Goal: Task Accomplishment & Management: Use online tool/utility

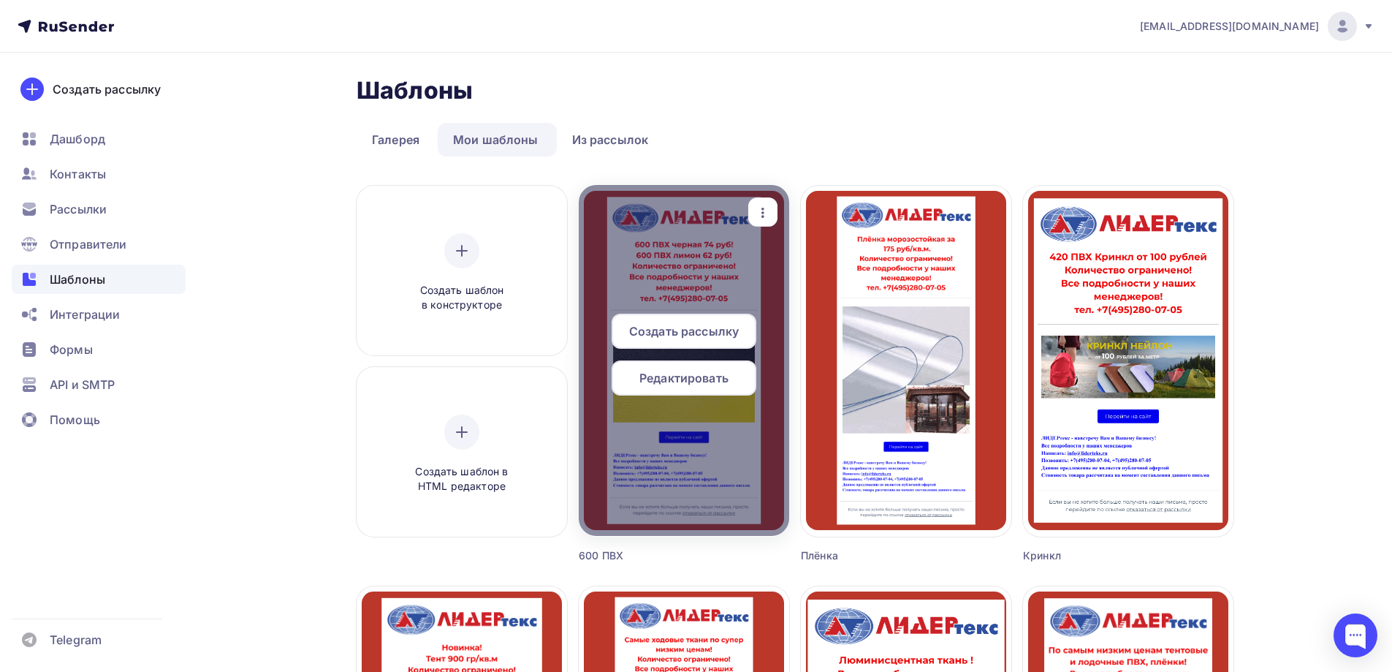
click at [758, 207] on icon "button" at bounding box center [763, 213] width 18 height 18
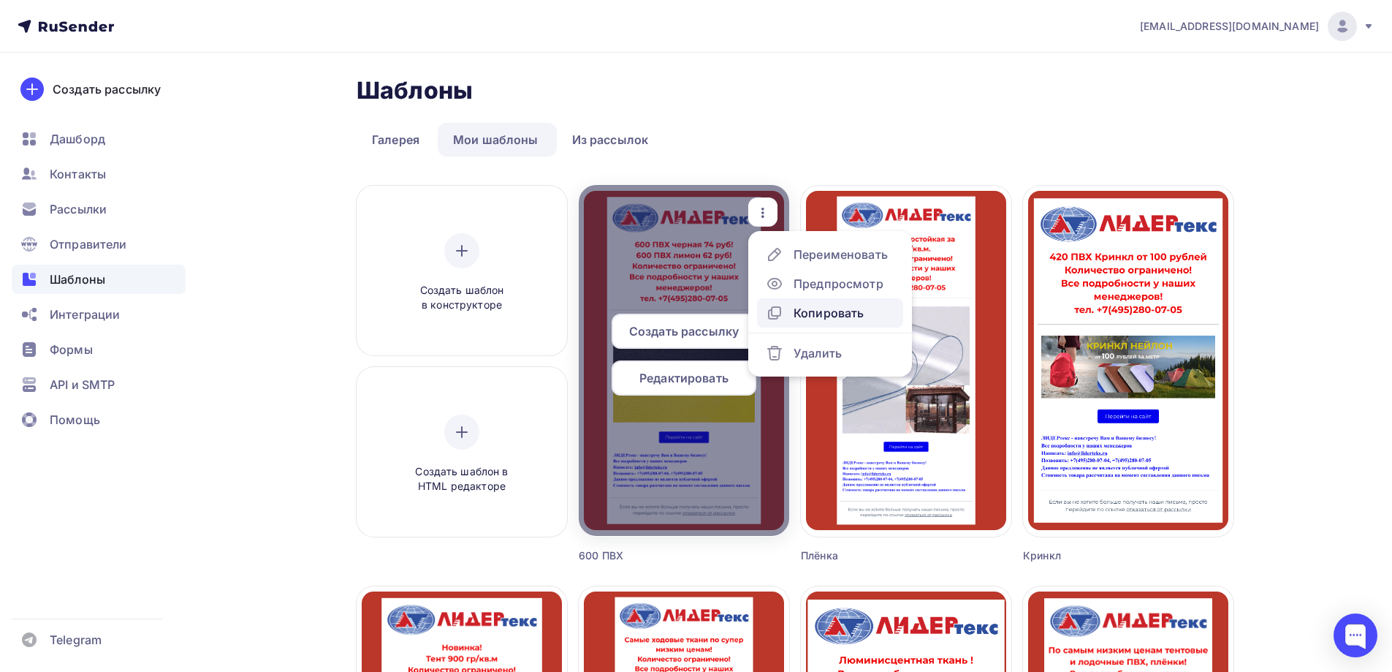
click at [775, 310] on div "Копировать" at bounding box center [829, 313] width 70 height 18
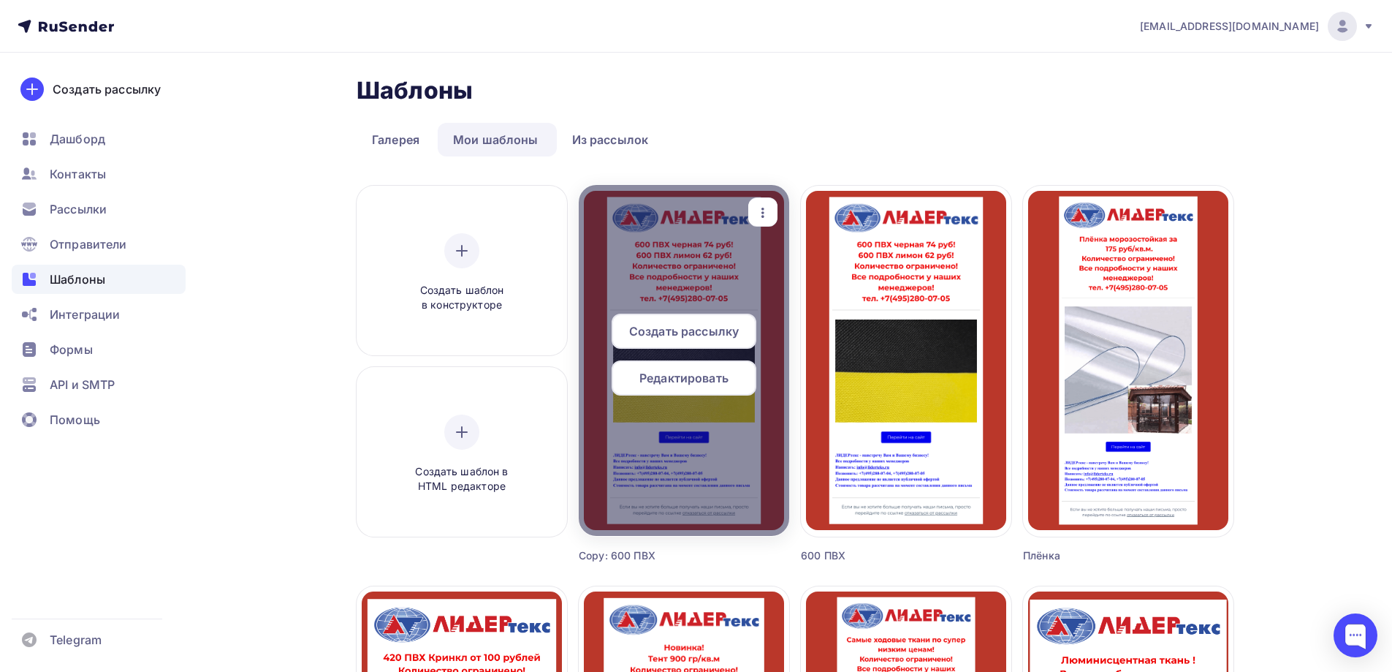
click at [699, 377] on span "Редактировать" at bounding box center [683, 378] width 89 height 18
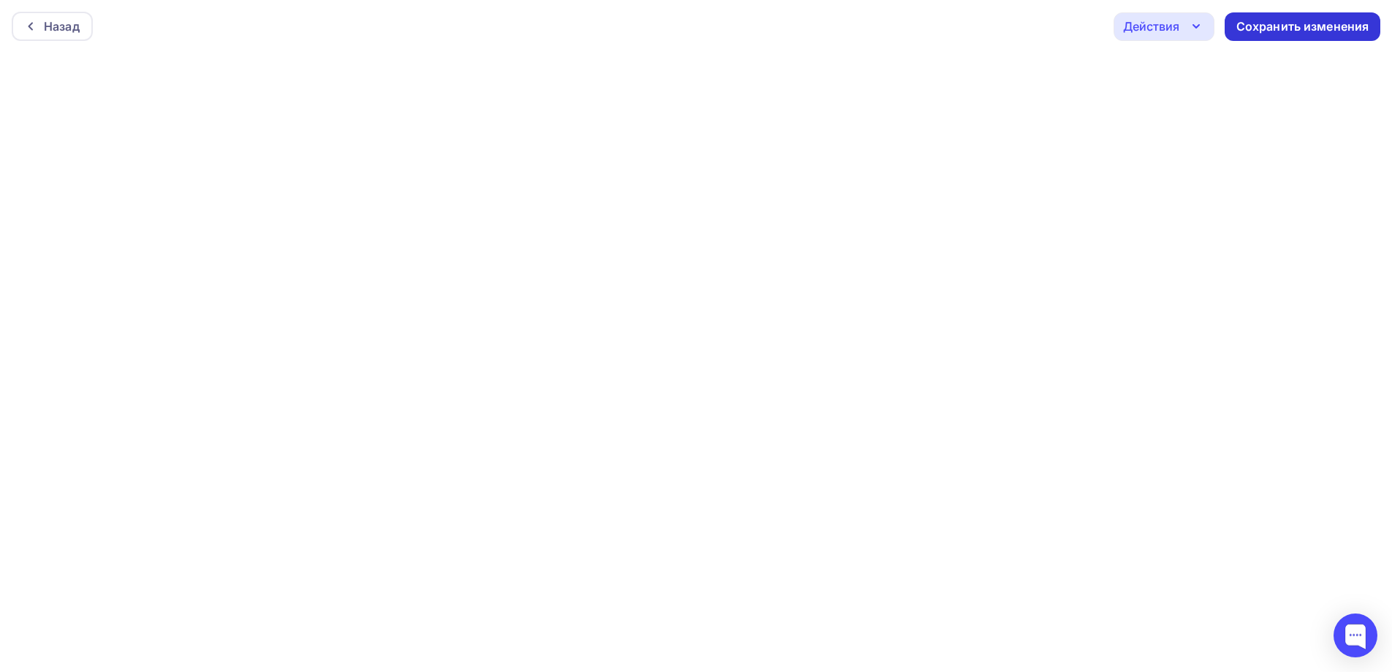
click at [775, 19] on div "Сохранить изменения" at bounding box center [1302, 26] width 133 height 17
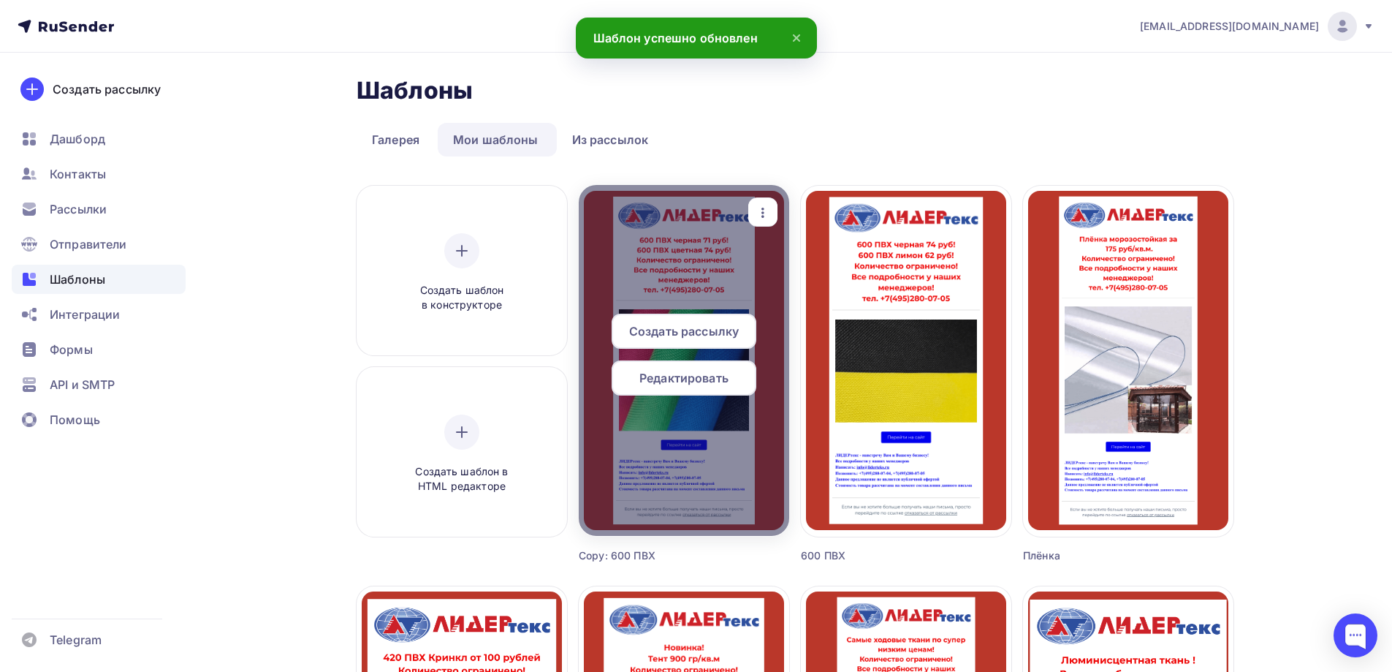
click at [715, 325] on span "Создать рассылку" at bounding box center [684, 331] width 110 height 18
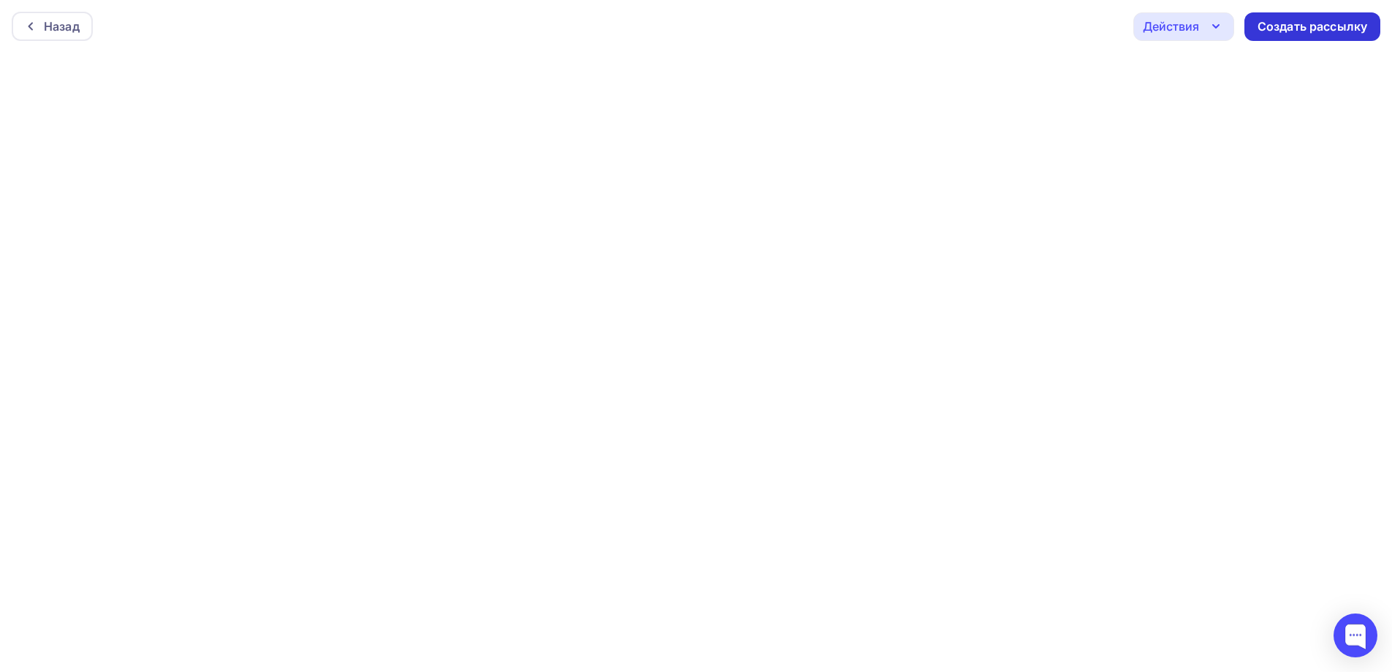
click at [775, 28] on div "Создать рассылку" at bounding box center [1313, 26] width 110 height 17
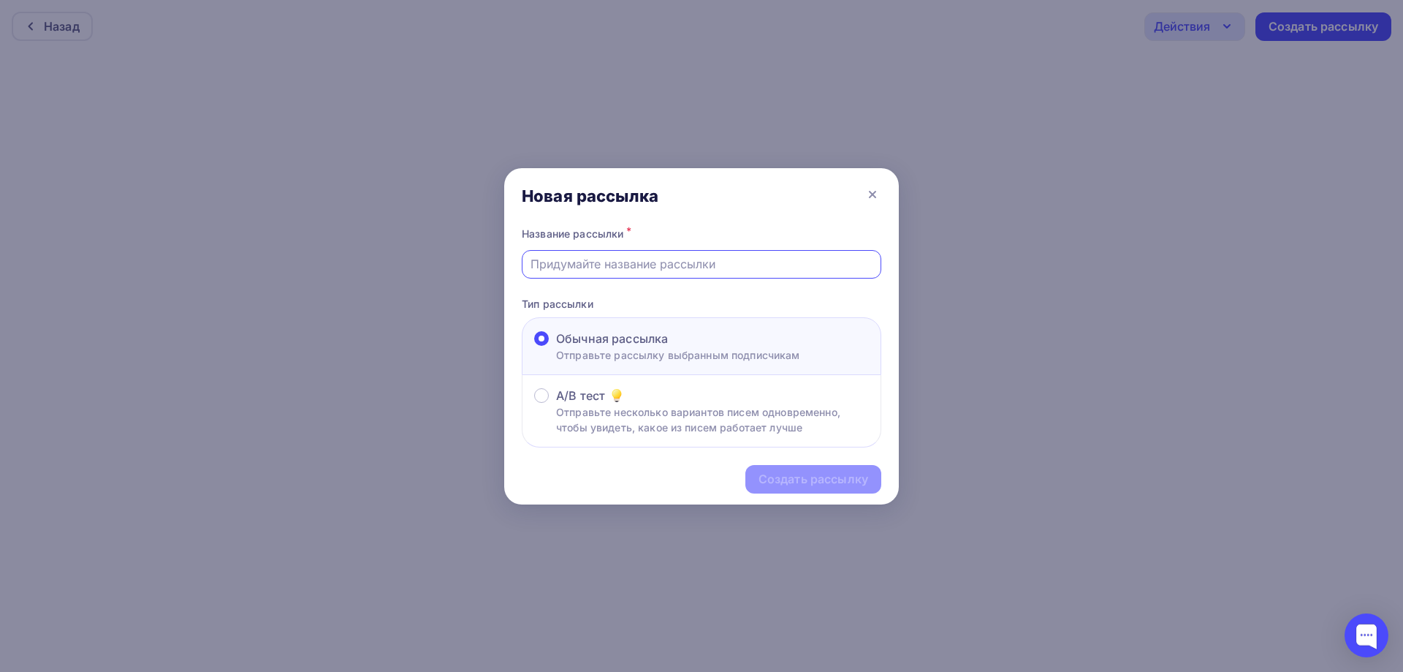
click at [582, 271] on input "text" at bounding box center [701, 264] width 343 height 18
type input "600 ПВХ"
click at [775, 484] on div "Создать рассылку" at bounding box center [813, 479] width 110 height 17
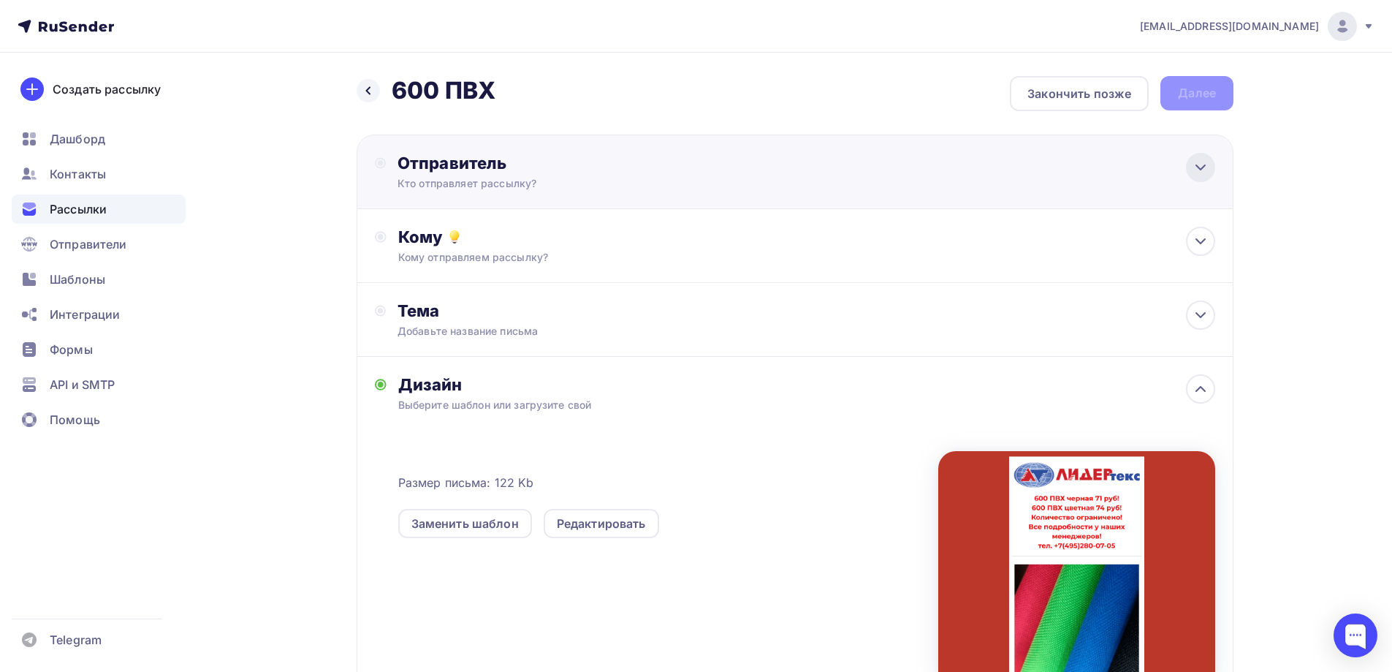
click at [775, 161] on icon at bounding box center [1201, 168] width 18 height 18
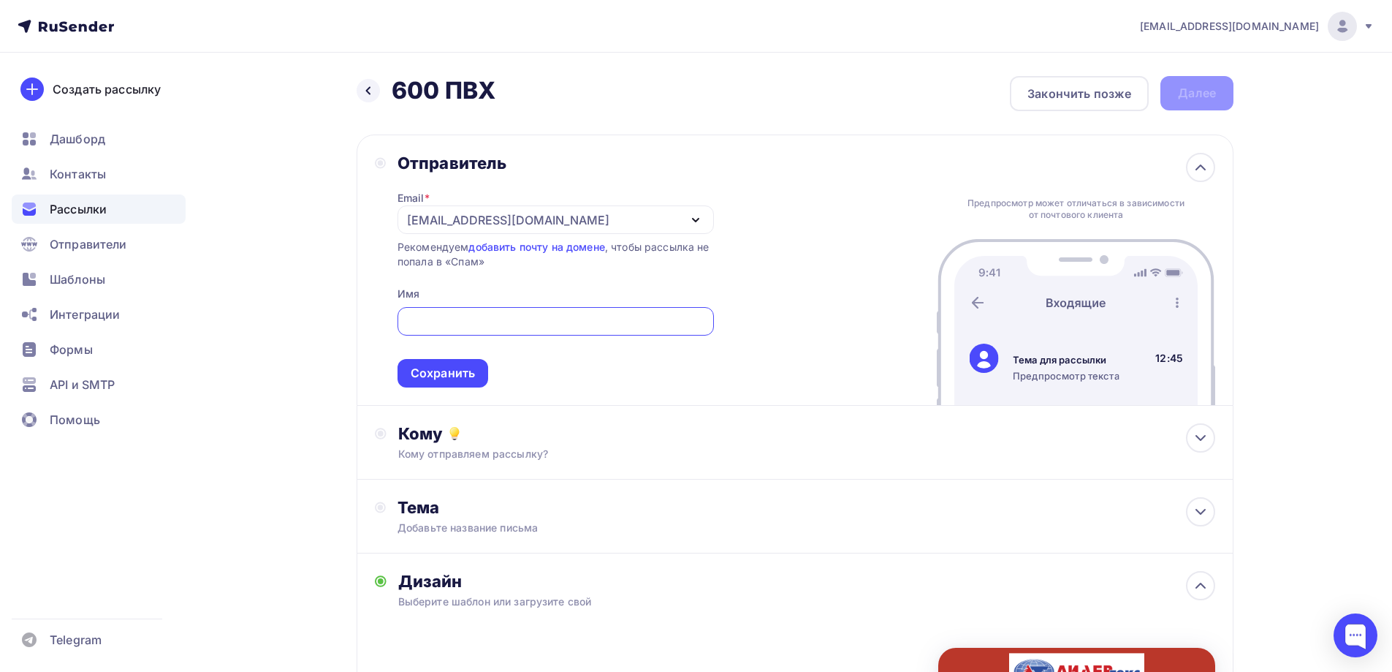
drag, startPoint x: 698, startPoint y: 218, endPoint x: 641, endPoint y: 240, distance: 61.1
click at [697, 218] on icon "button" at bounding box center [696, 220] width 18 height 18
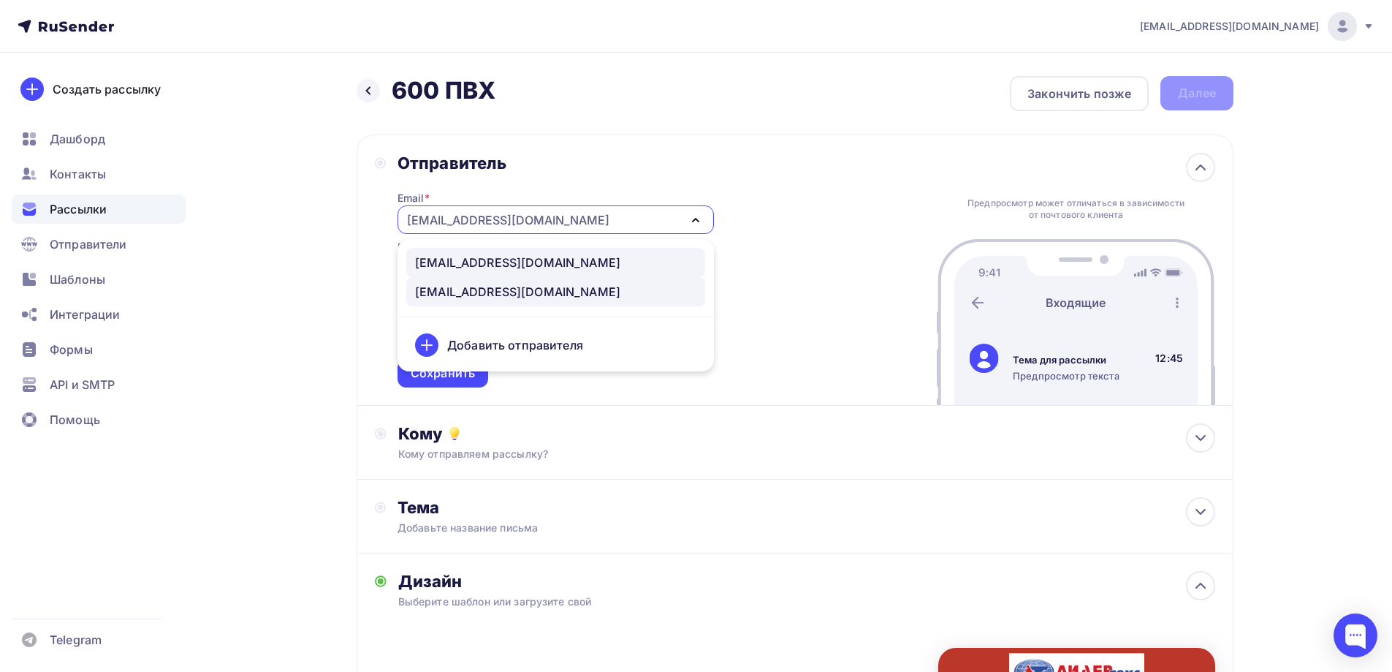
click at [474, 267] on div "[EMAIL_ADDRESS][DOMAIN_NAME]" at bounding box center [517, 263] width 205 height 18
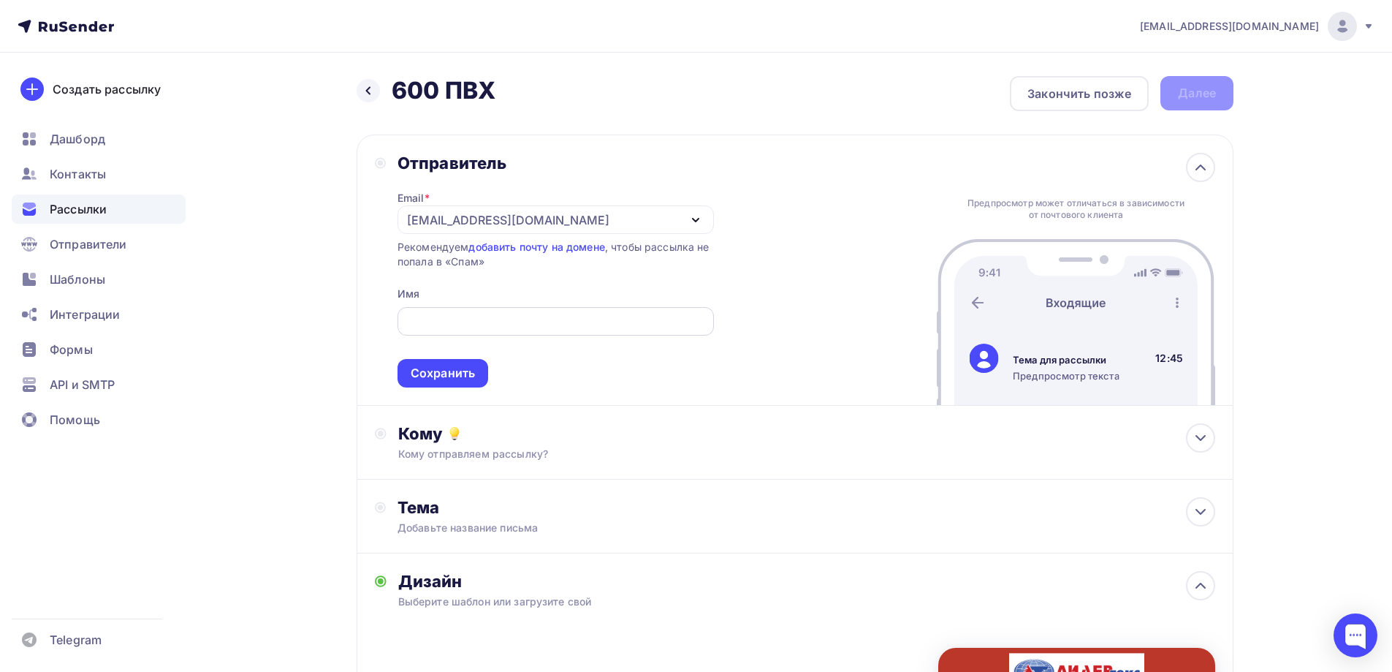
click at [460, 320] on input "text" at bounding box center [556, 322] width 300 height 18
type input "ЛИДЕРТЕКС ООО"
click at [411, 370] on div "Сохранить" at bounding box center [443, 373] width 64 height 17
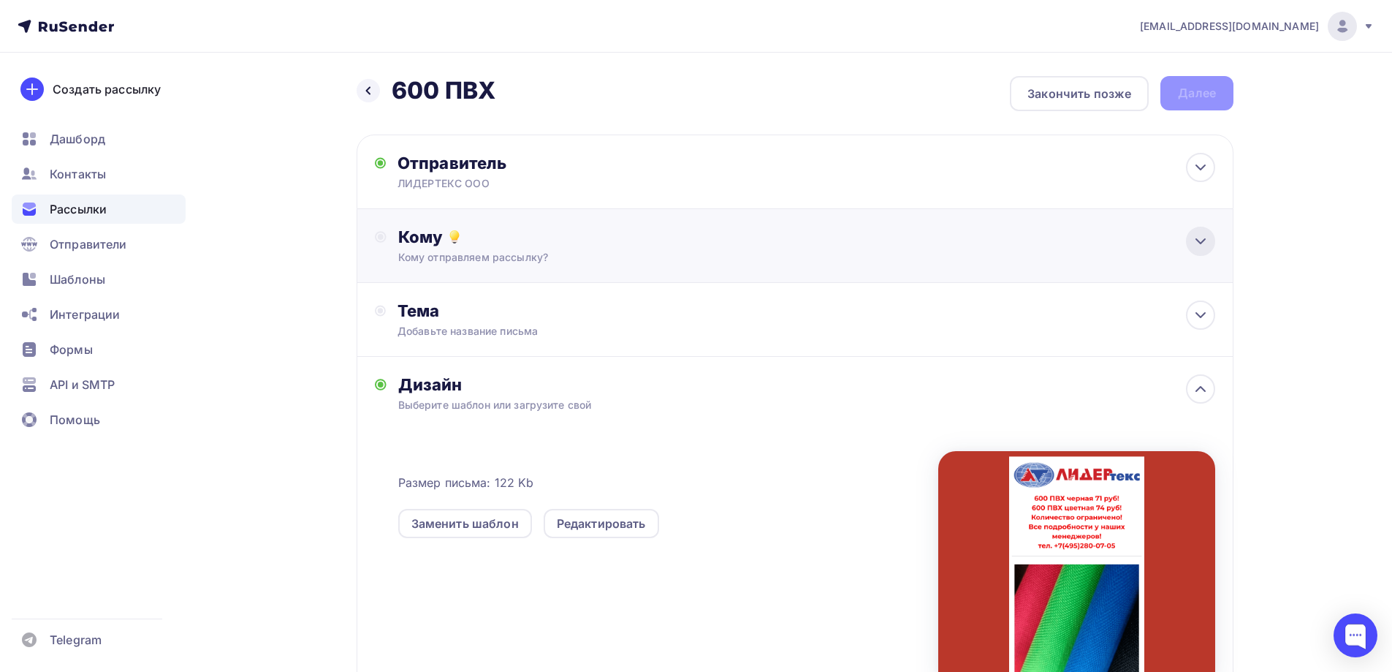
click at [775, 237] on icon at bounding box center [1201, 241] width 18 height 18
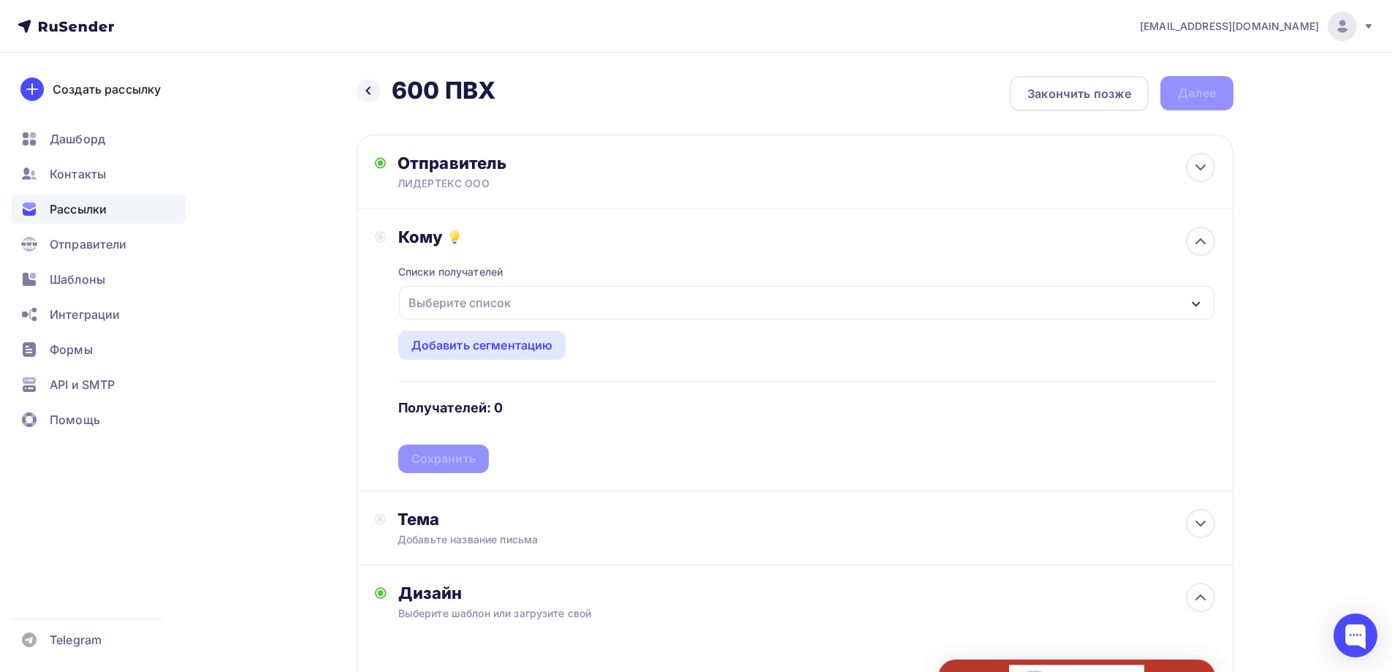
click at [775, 308] on icon "button" at bounding box center [1196, 304] width 12 height 12
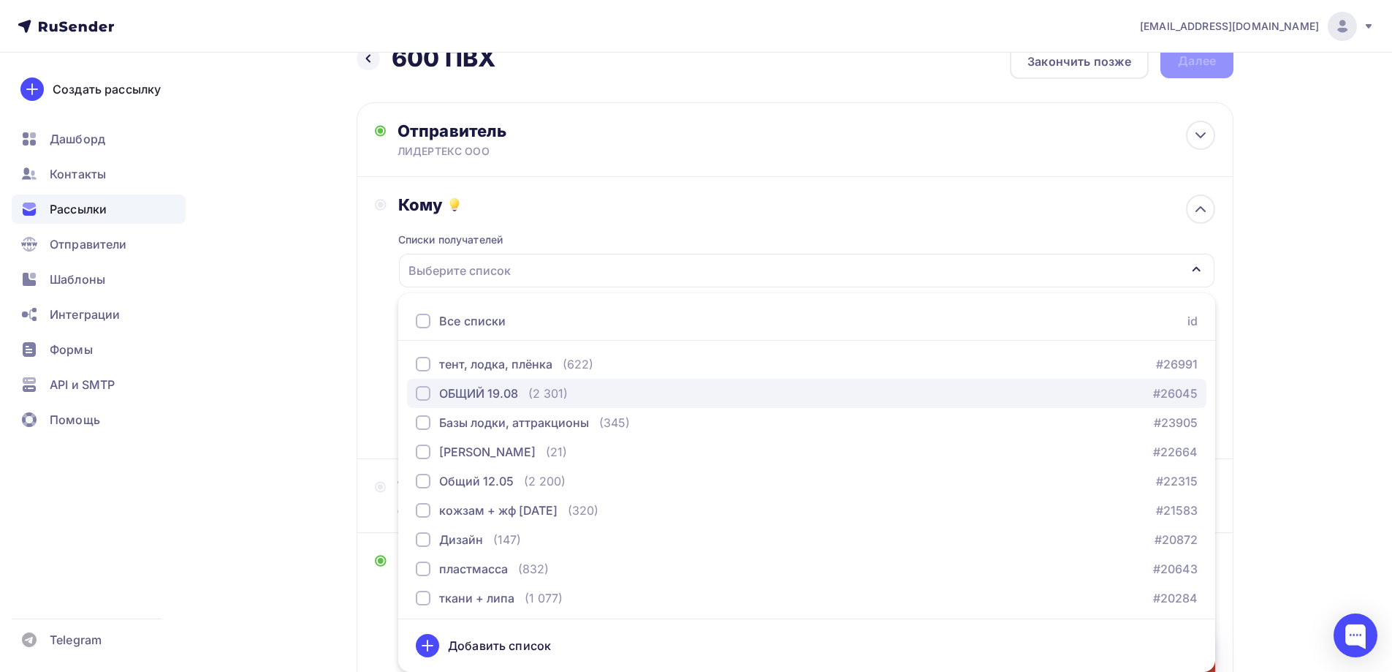
click at [419, 395] on div "button" at bounding box center [423, 393] width 15 height 15
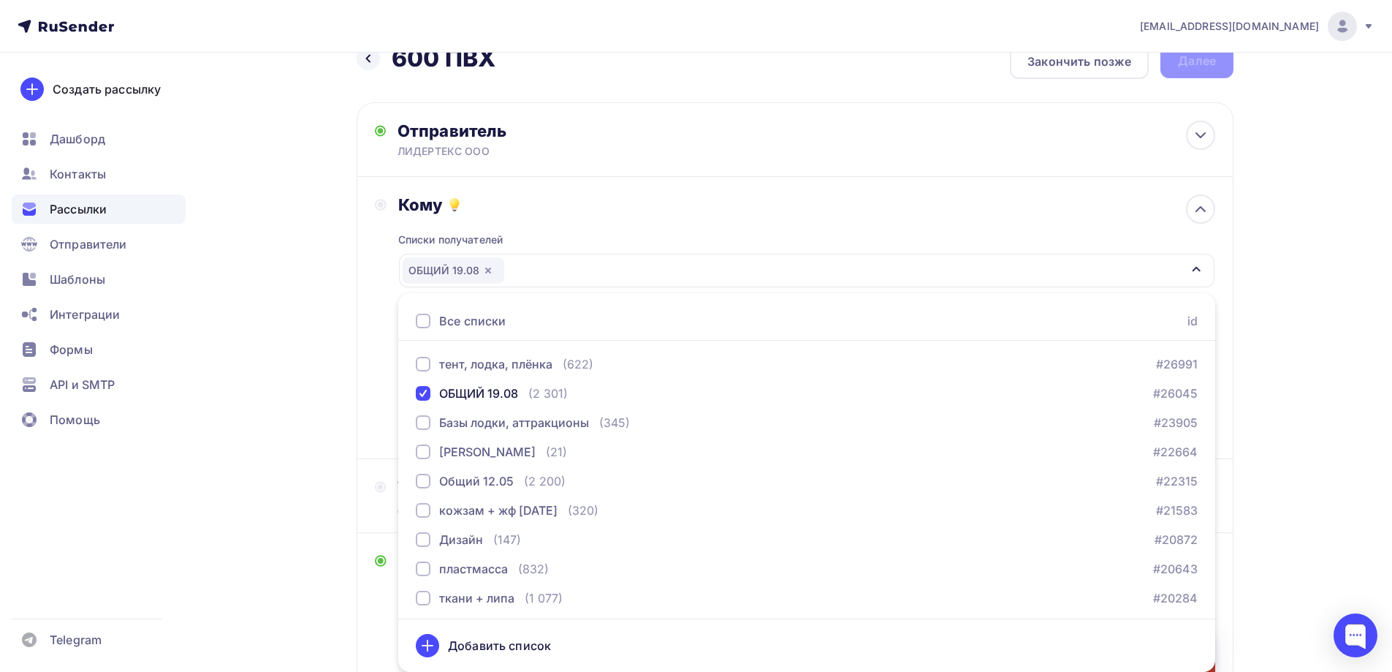
click at [775, 379] on div "Назад 600 ПВХ 600 ПВХ Закончить позже Далее Отправитель ЛИДЕРТЕКС ООО Email * […" at bounding box center [696, 521] width 1198 height 1003
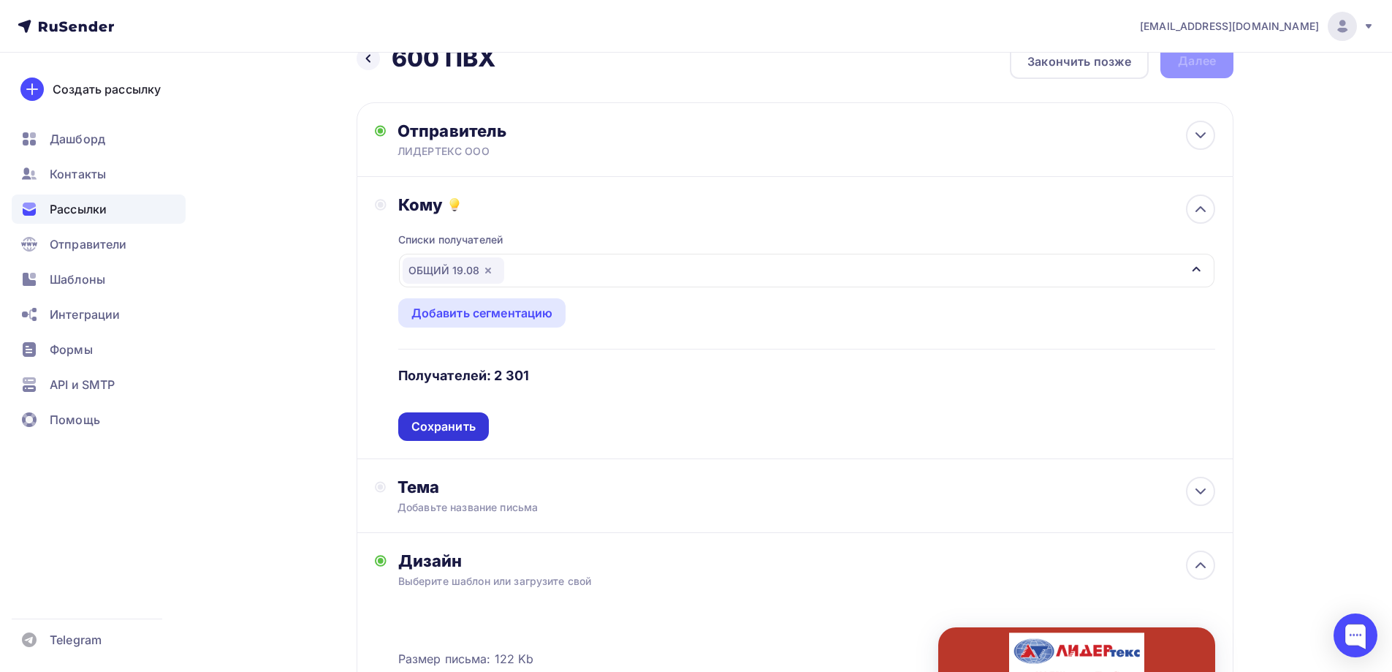
click at [446, 422] on div "Сохранить" at bounding box center [443, 426] width 64 height 17
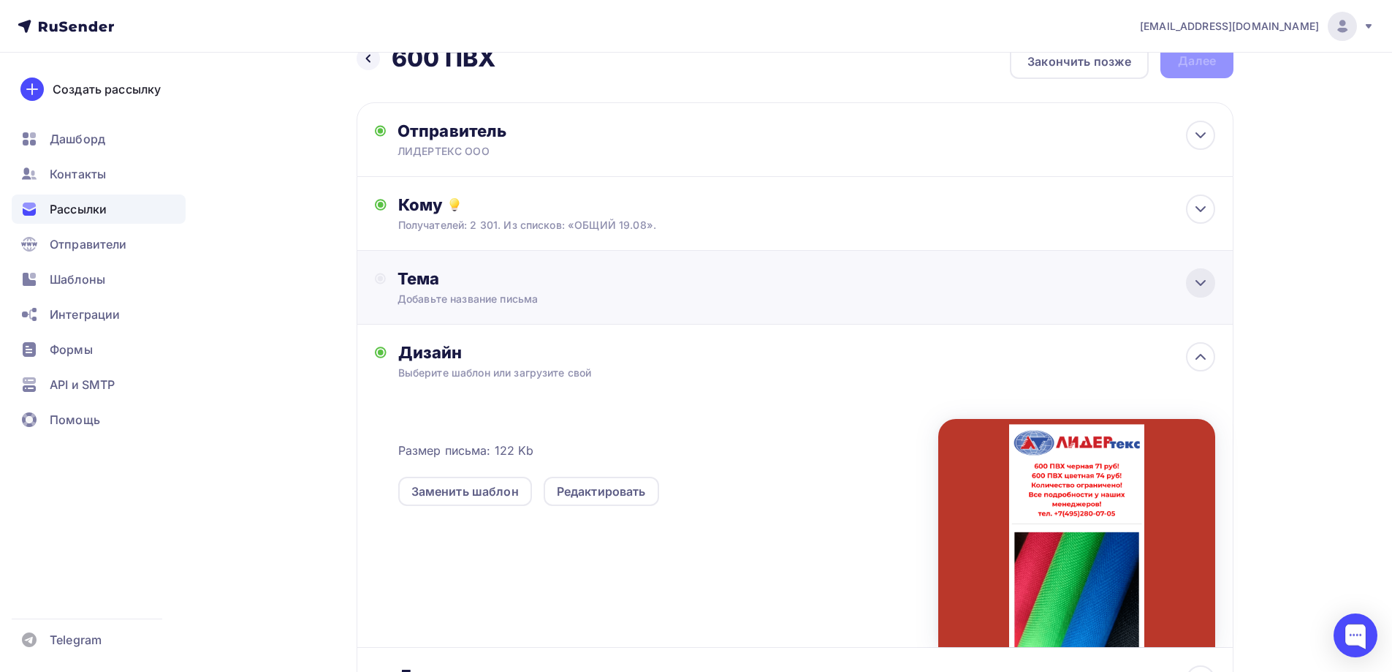
click at [775, 288] on icon at bounding box center [1201, 283] width 18 height 18
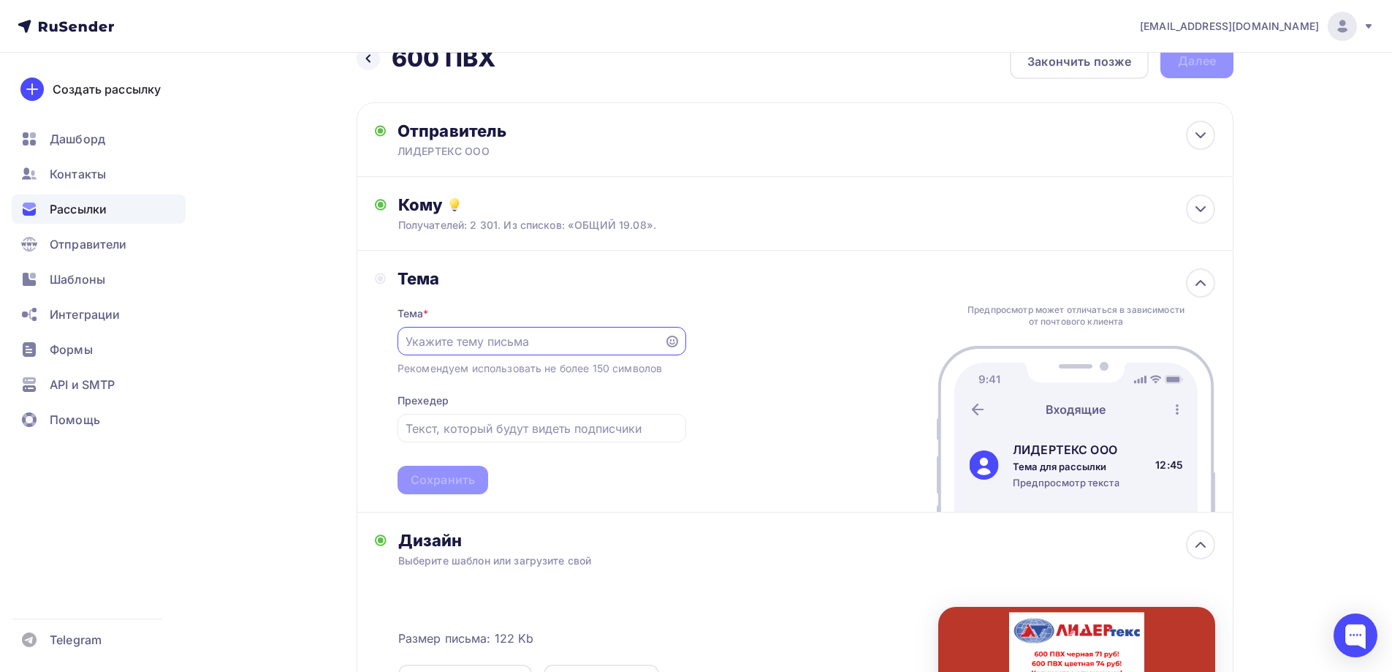
click at [501, 340] on input "text" at bounding box center [531, 341] width 250 height 18
click at [424, 435] on input "text" at bounding box center [542, 428] width 272 height 18
click at [407, 339] on input "600 ПВХ черная 71 руб" at bounding box center [531, 341] width 250 height 18
drag, startPoint x: 516, startPoint y: 341, endPoint x: 650, endPoint y: 341, distance: 133.7
click at [650, 341] on input "Осенний ценопад! 600 ПВХ черная 71 руб" at bounding box center [531, 341] width 250 height 18
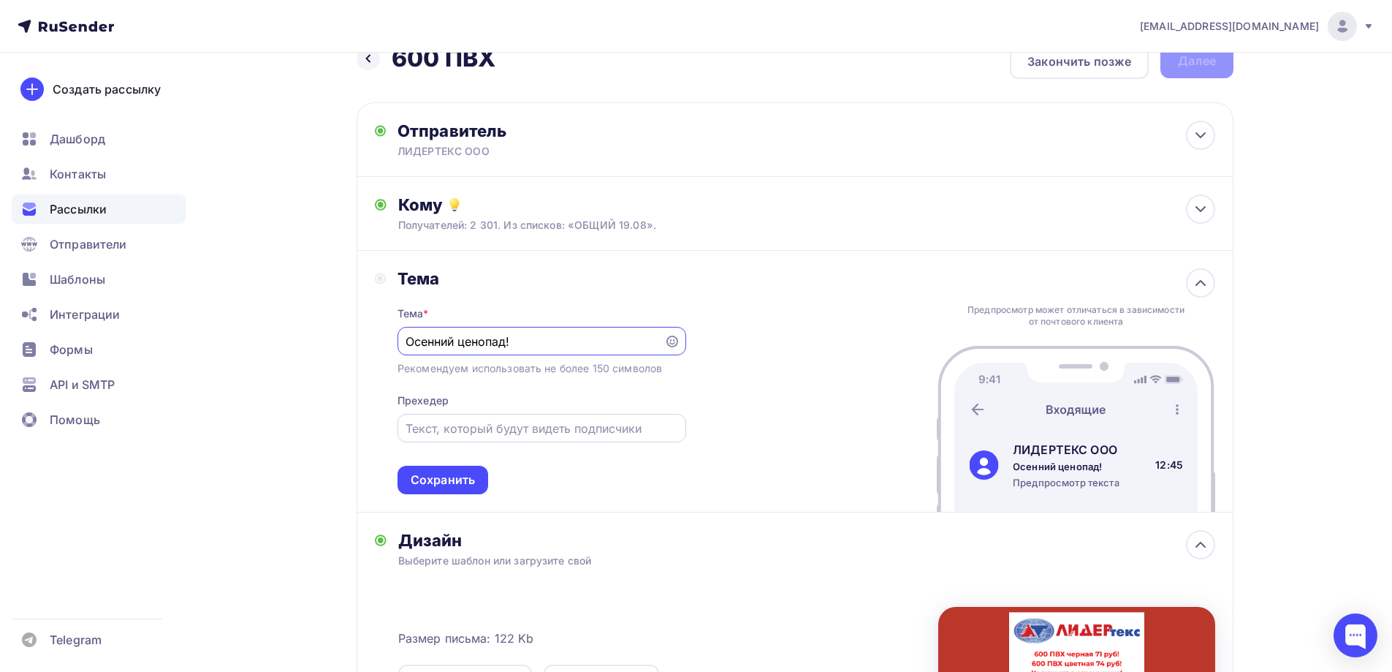
type input "Осенний ценопад!"
click at [444, 428] on input "text" at bounding box center [542, 428] width 272 height 18
paste input "600 ПВХ черная 71 руб"
type input "600 ПВХ черная 71 руб"
click at [427, 479] on div "Сохранить" at bounding box center [443, 479] width 64 height 17
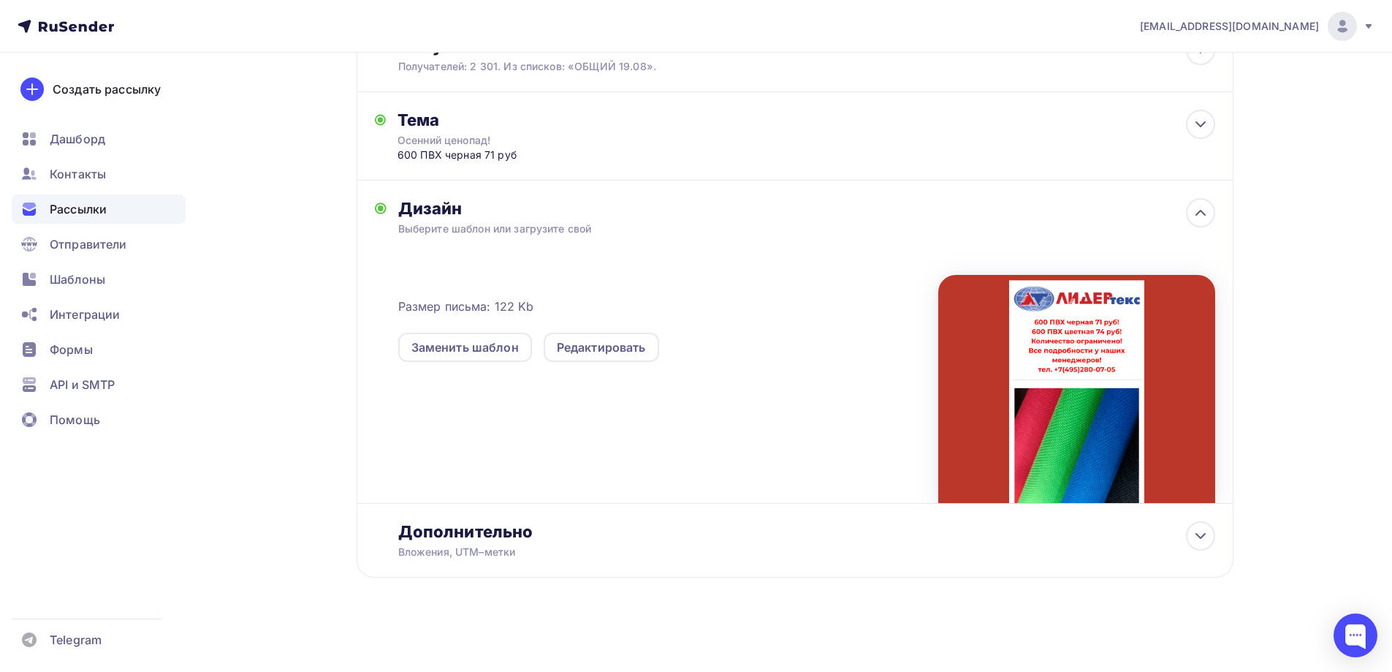
scroll to position [0, 0]
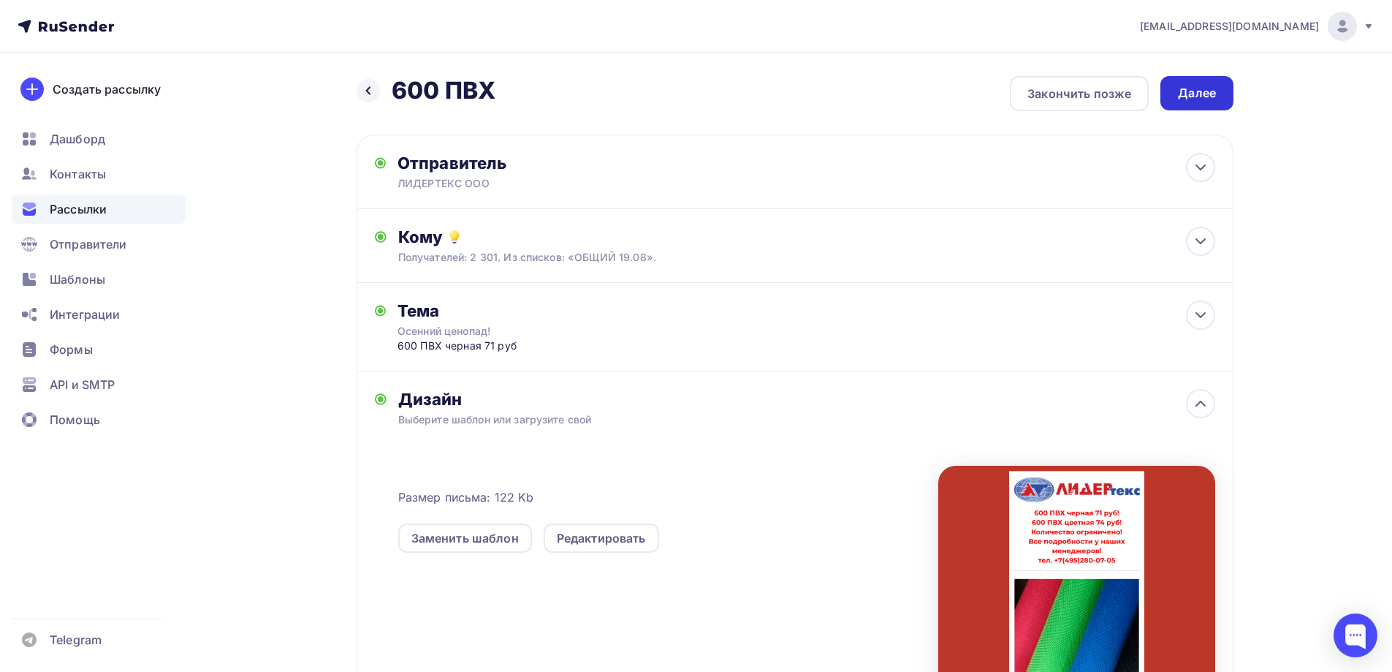
click at [775, 87] on div "Далее" at bounding box center [1197, 93] width 38 height 17
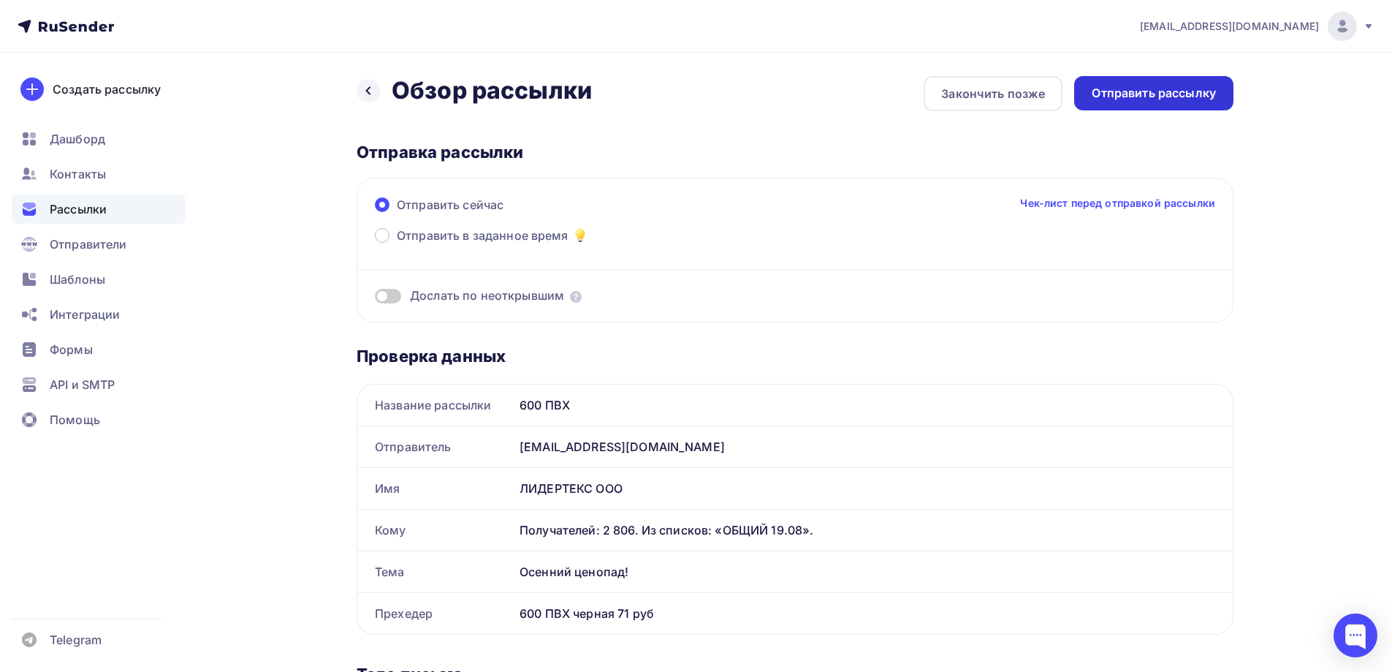
click at [775, 91] on div "Отправить рассылку" at bounding box center [1154, 93] width 124 height 17
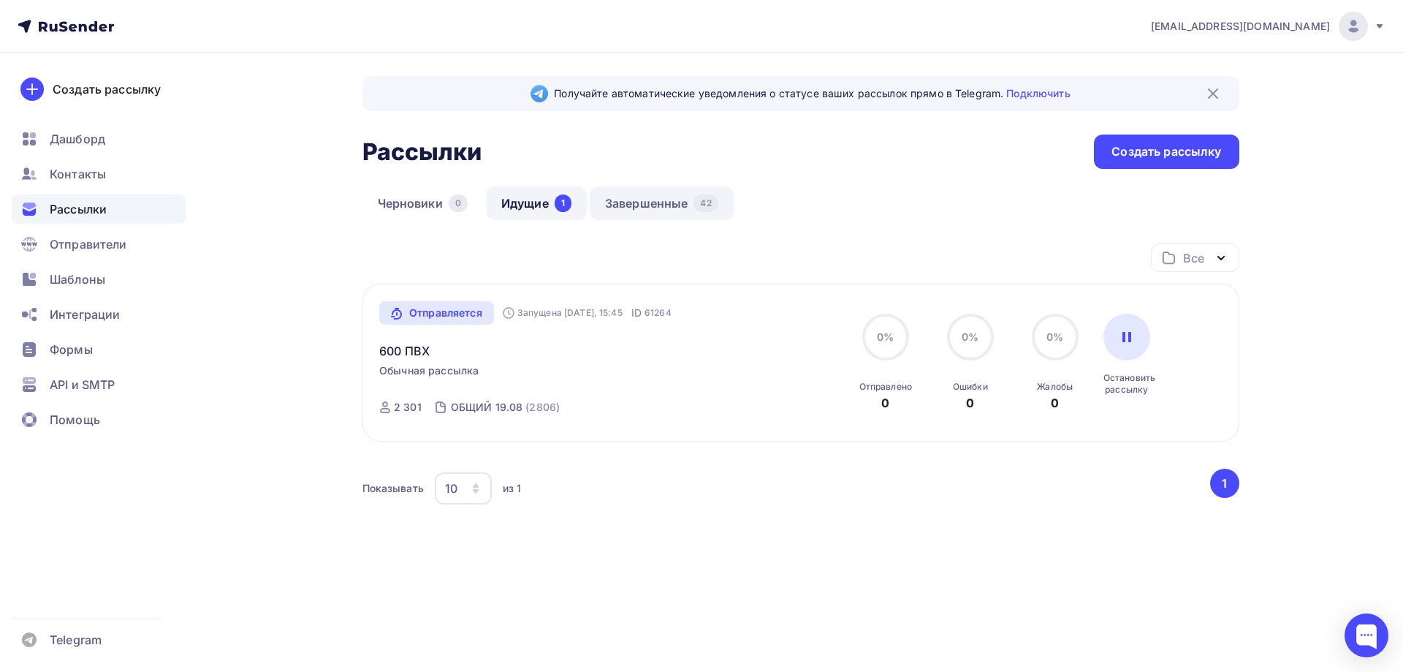
click at [646, 206] on link "Завершенные 42" at bounding box center [662, 203] width 144 height 34
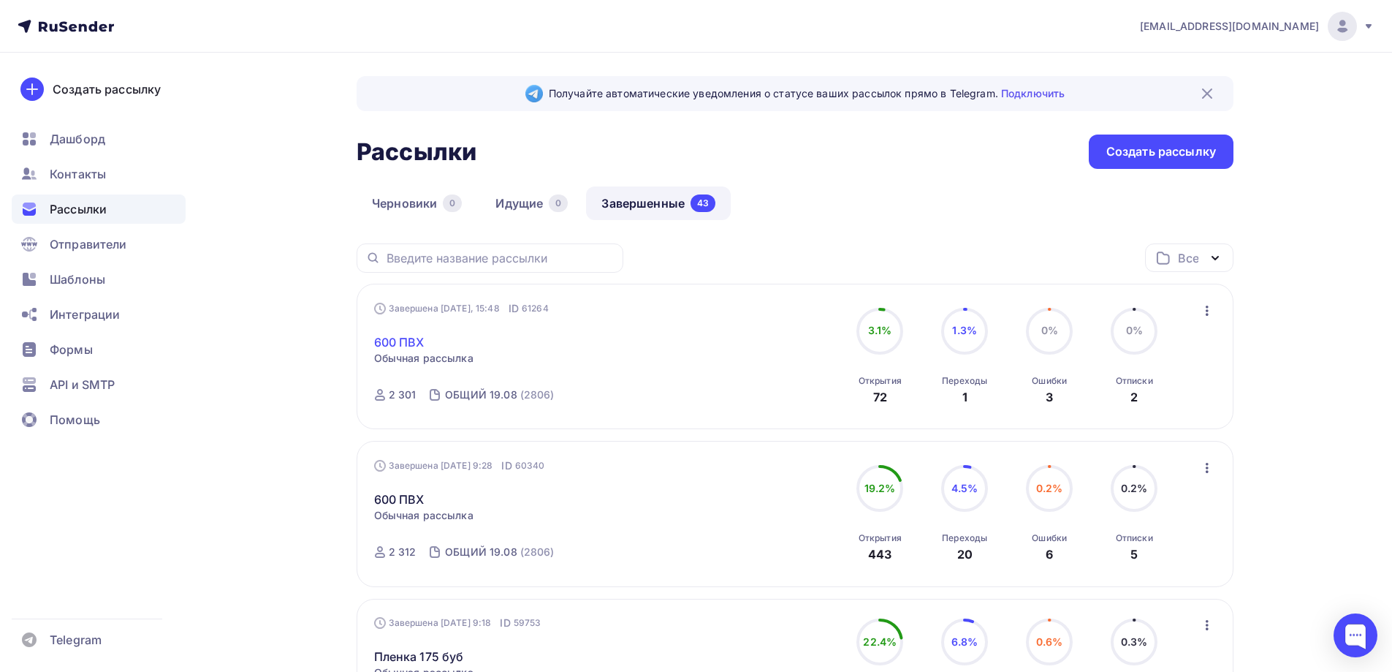
click at [412, 338] on link "600 ПВХ" at bounding box center [399, 342] width 50 height 18
